Goal: Complete application form: Complete application form

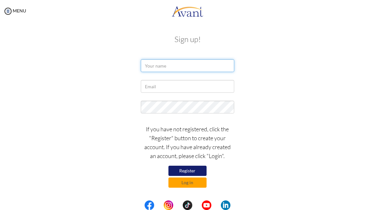
click at [202, 68] on input "text" at bounding box center [187, 65] width 93 height 13
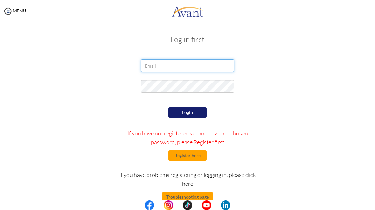
click at [209, 65] on input "email" at bounding box center [187, 65] width 93 height 13
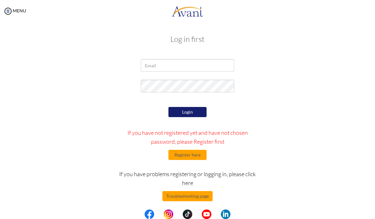
click at [298, 65] on div at bounding box center [187, 67] width 308 height 16
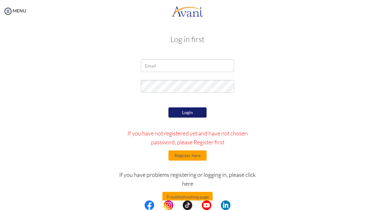
click at [197, 155] on button "Register here" at bounding box center [187, 155] width 38 height 10
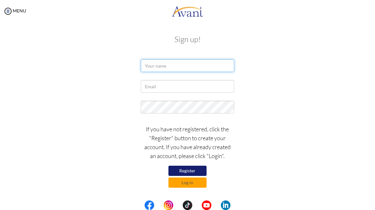
click at [214, 66] on input "text" at bounding box center [187, 65] width 93 height 13
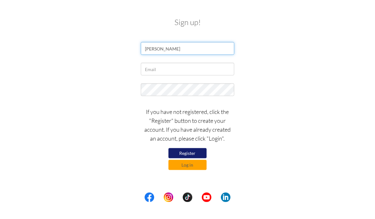
type input "[PERSON_NAME]"
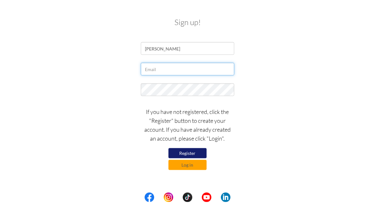
click at [204, 80] on input "text" at bounding box center [187, 86] width 93 height 13
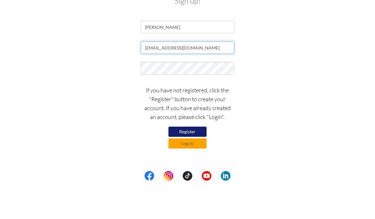
type input "[EMAIL_ADDRESS][DOMAIN_NAME]"
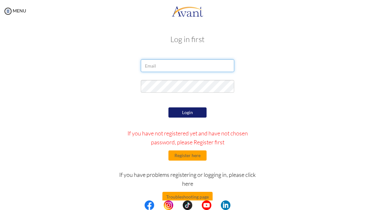
click at [201, 71] on input "email" at bounding box center [187, 65] width 93 height 13
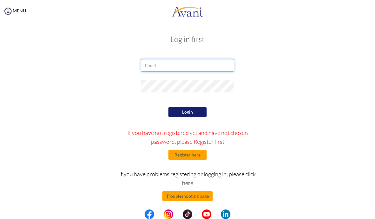
click at [201, 63] on input "email" at bounding box center [187, 65] width 93 height 13
type input "[EMAIL_ADDRESS][DOMAIN_NAME]"
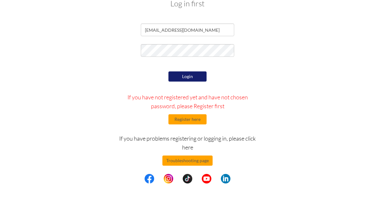
click at [193, 107] on button "Login" at bounding box center [187, 112] width 38 height 10
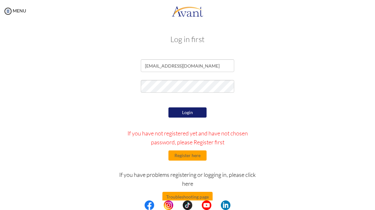
click at [193, 111] on button "Login" at bounding box center [187, 112] width 38 height 10
click at [190, 157] on button "Register here" at bounding box center [187, 155] width 38 height 10
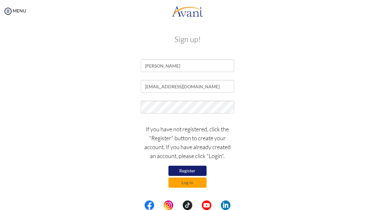
click at [195, 170] on button "Register" at bounding box center [187, 170] width 38 height 10
